Goal: Information Seeking & Learning: Learn about a topic

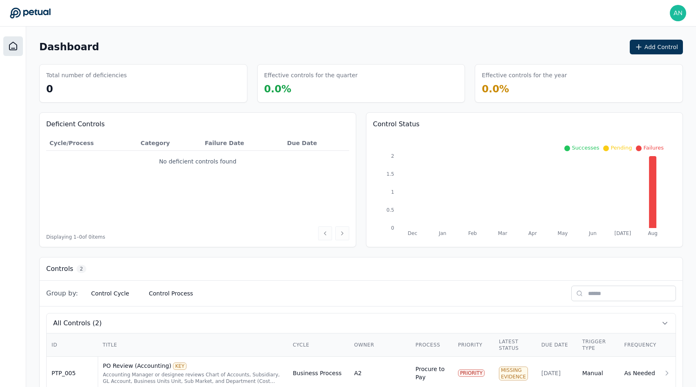
scroll to position [56, 0]
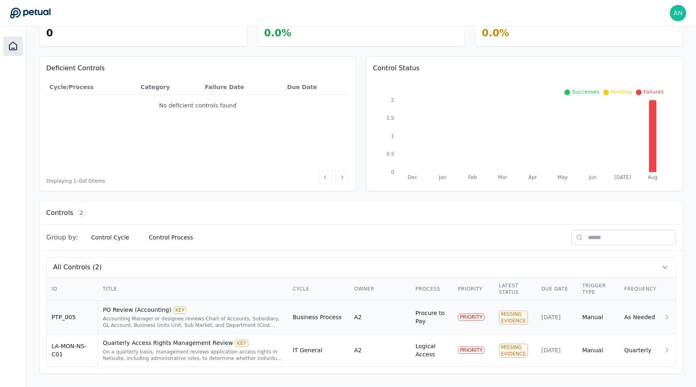
click at [125, 316] on div "Accounting Manager or designee reviews Chart of Accounts, Subsidiary, GL Accoun…" at bounding box center [193, 322] width 180 height 13
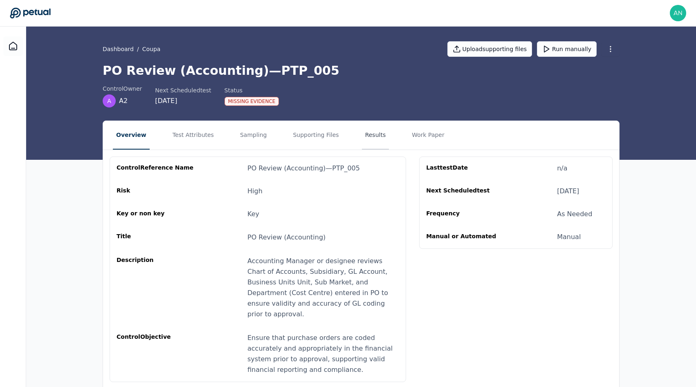
click at [364, 128] on button "Results" at bounding box center [375, 135] width 27 height 29
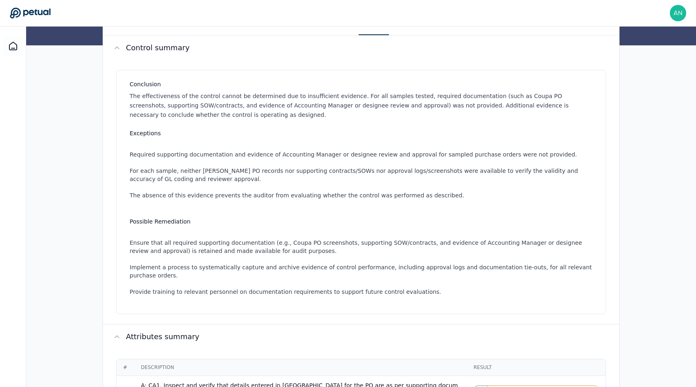
scroll to position [91, 0]
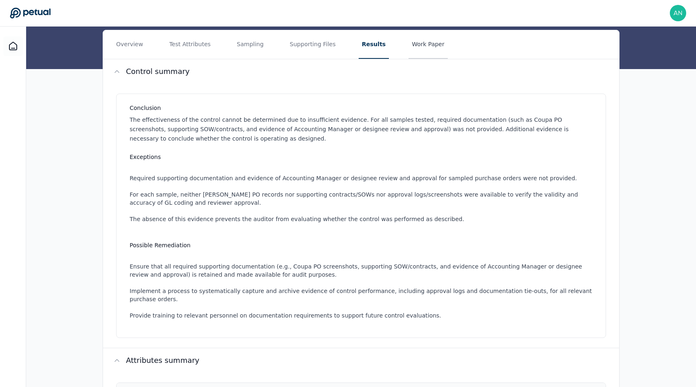
click at [409, 49] on button "Work Paper" at bounding box center [428, 44] width 39 height 29
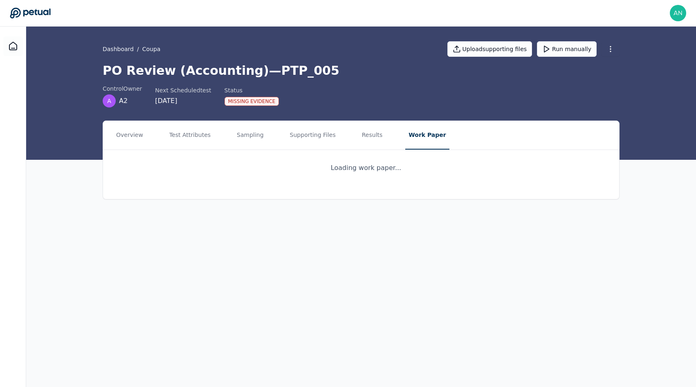
scroll to position [0, 0]
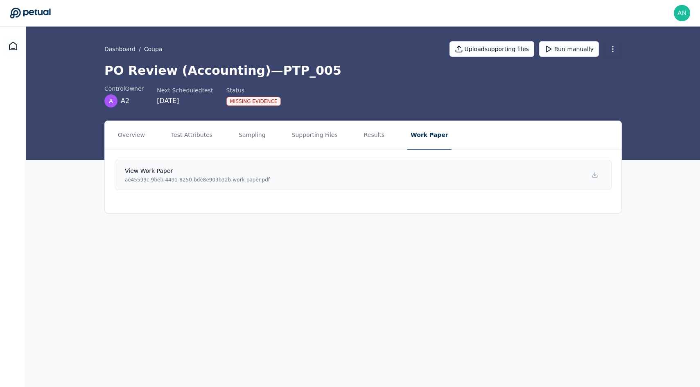
click at [336, 180] on link "View work paper ae45599c-9beb-4491-8250-bde8e903b32b-work-paper.pdf" at bounding box center [363, 175] width 497 height 30
click at [145, 130] on button "Overview" at bounding box center [132, 135] width 34 height 29
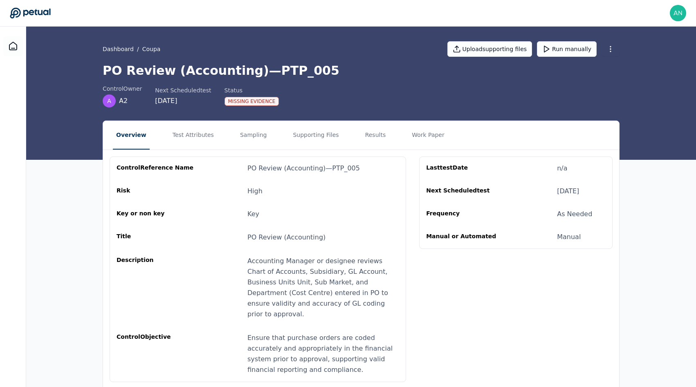
click at [187, 258] on div "Description" at bounding box center [156, 288] width 79 height 64
